Goal: Obtain resource: Download file/media

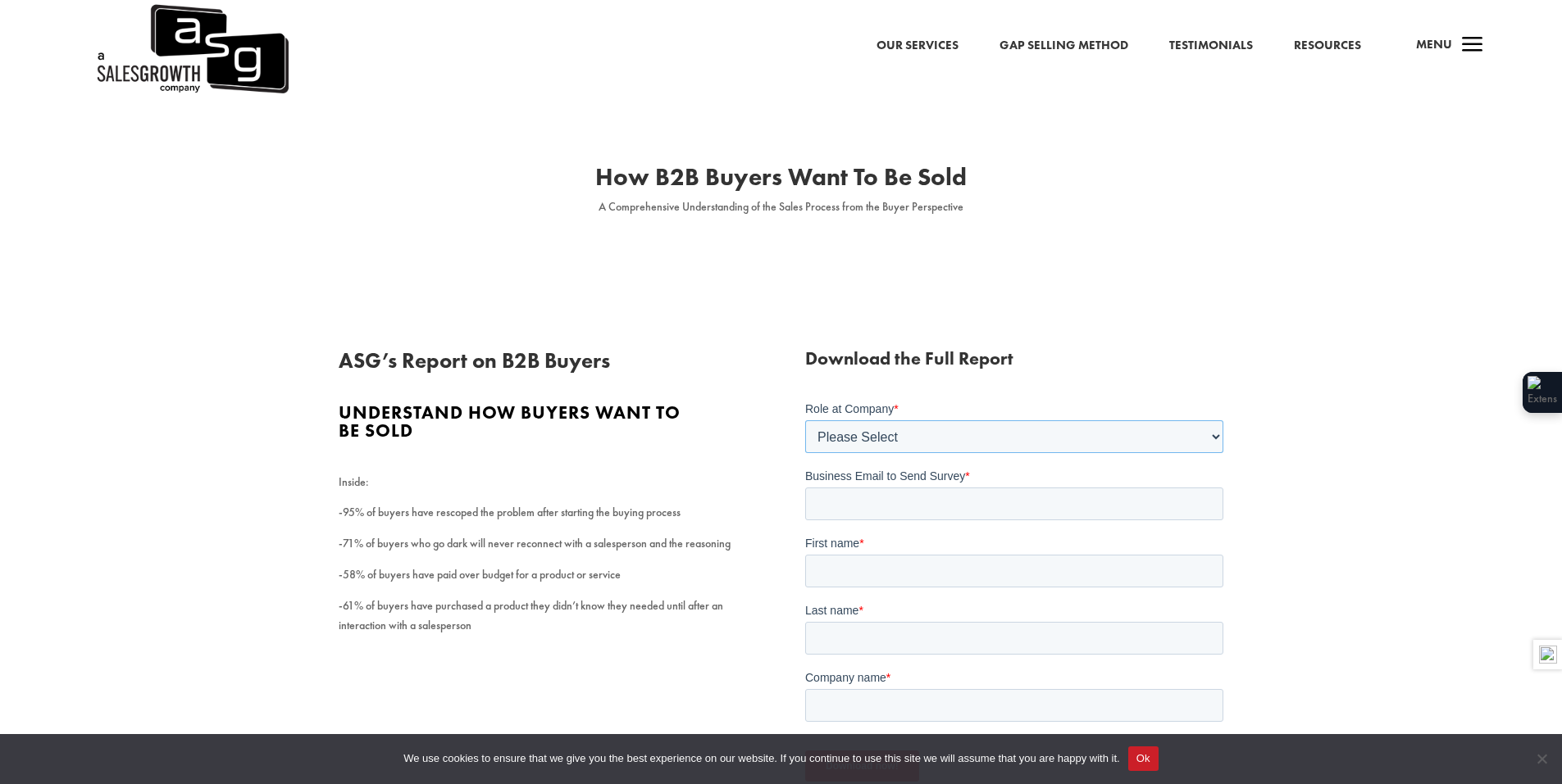
click at [875, 432] on select "Please Select C-Level (CRO, CSO, etc) Senior Leadership (VP of Sales, VP of Ena…" at bounding box center [1014, 435] width 419 height 32
select select "Individual Contributor (AE, SDR, CSM, etc)"
click at [805, 419] on select "Please Select C-Level (CRO, CSO, etc) Senior Leadership (VP of Sales, VP of Ena…" at bounding box center [1014, 435] width 419 height 32
click at [850, 501] on input "Business Email to Send Survey *" at bounding box center [1014, 503] width 419 height 32
type input "[EMAIL_ADDRESS][DOMAIN_NAME]"
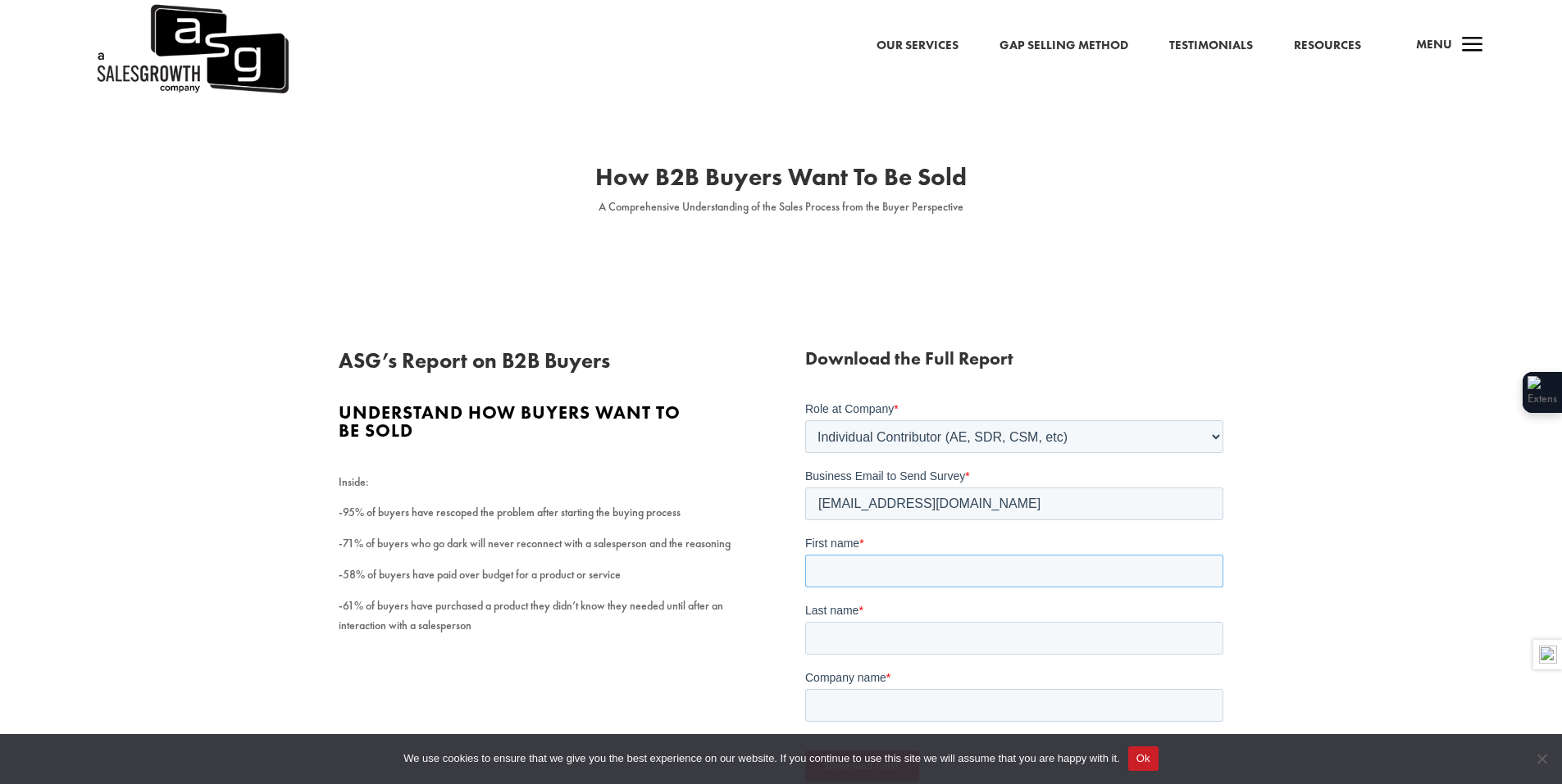
type input "Bill"
type input "[PERSON_NAME]"
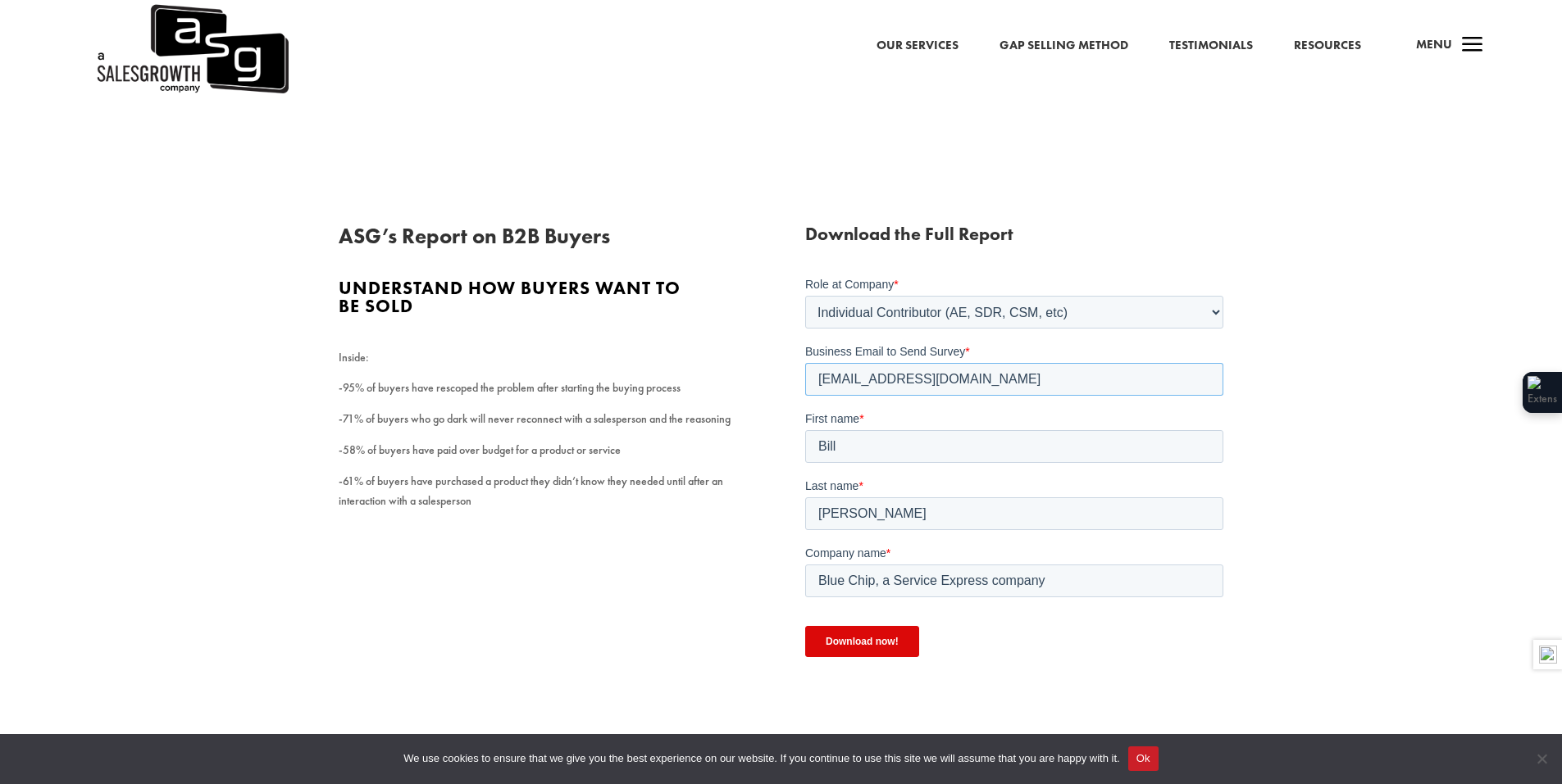
scroll to position [164, 0]
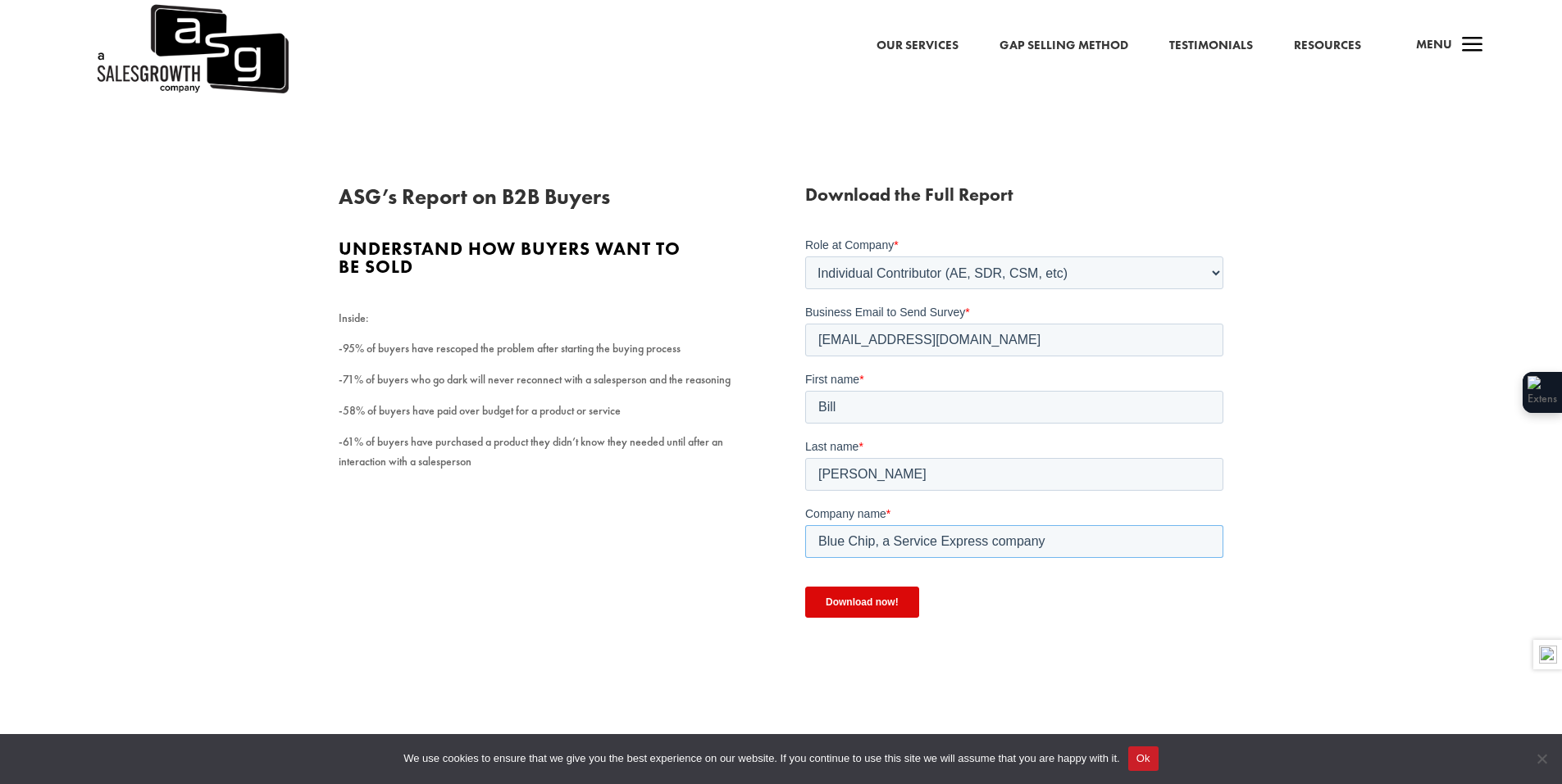
click at [883, 534] on input "Blue Chip, a Service Express company" at bounding box center [1014, 540] width 419 height 32
drag, startPoint x: 889, startPoint y: 543, endPoint x: 807, endPoint y: 534, distance: 82.5
click at [807, 534] on input "Blue Chip, a Service Express company" at bounding box center [1014, 540] width 419 height 32
click at [934, 538] on input "Service Express company" at bounding box center [1014, 540] width 419 height 32
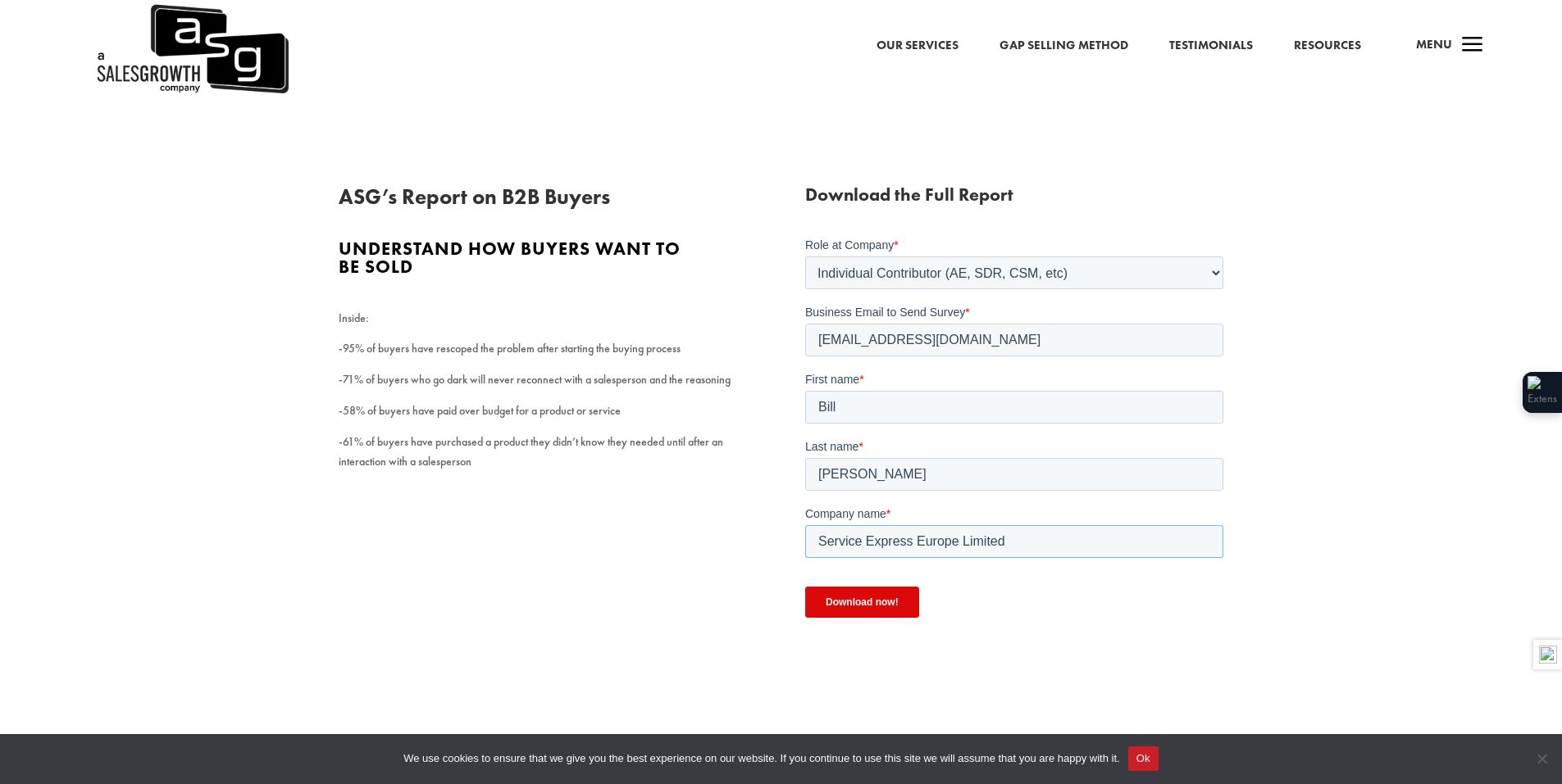
type input "Service Express Europe Limited"
click at [848, 607] on input "Download now!" at bounding box center [862, 602] width 114 height 31
